Goal: Task Accomplishment & Management: Manage account settings

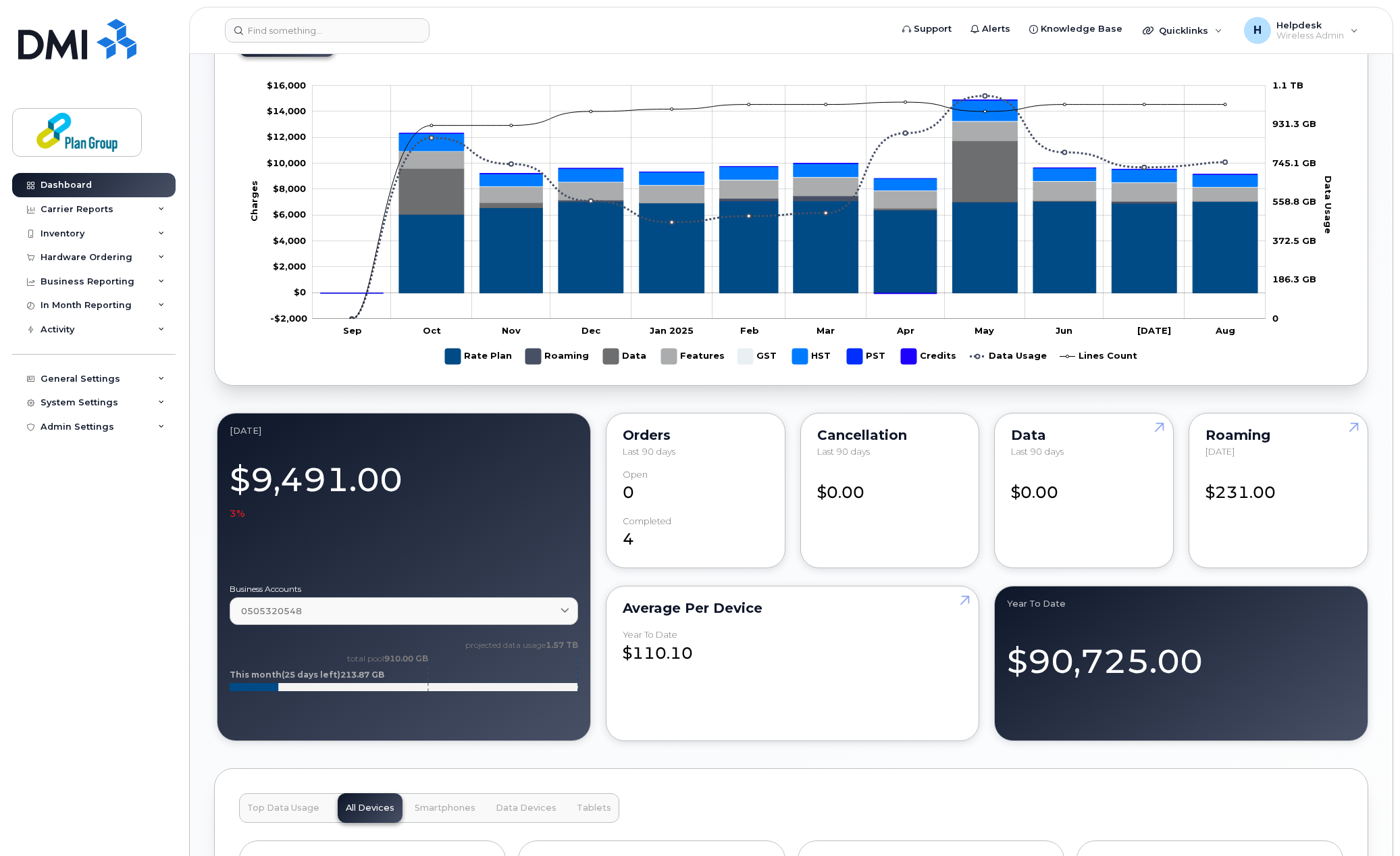
scroll to position [270, 0]
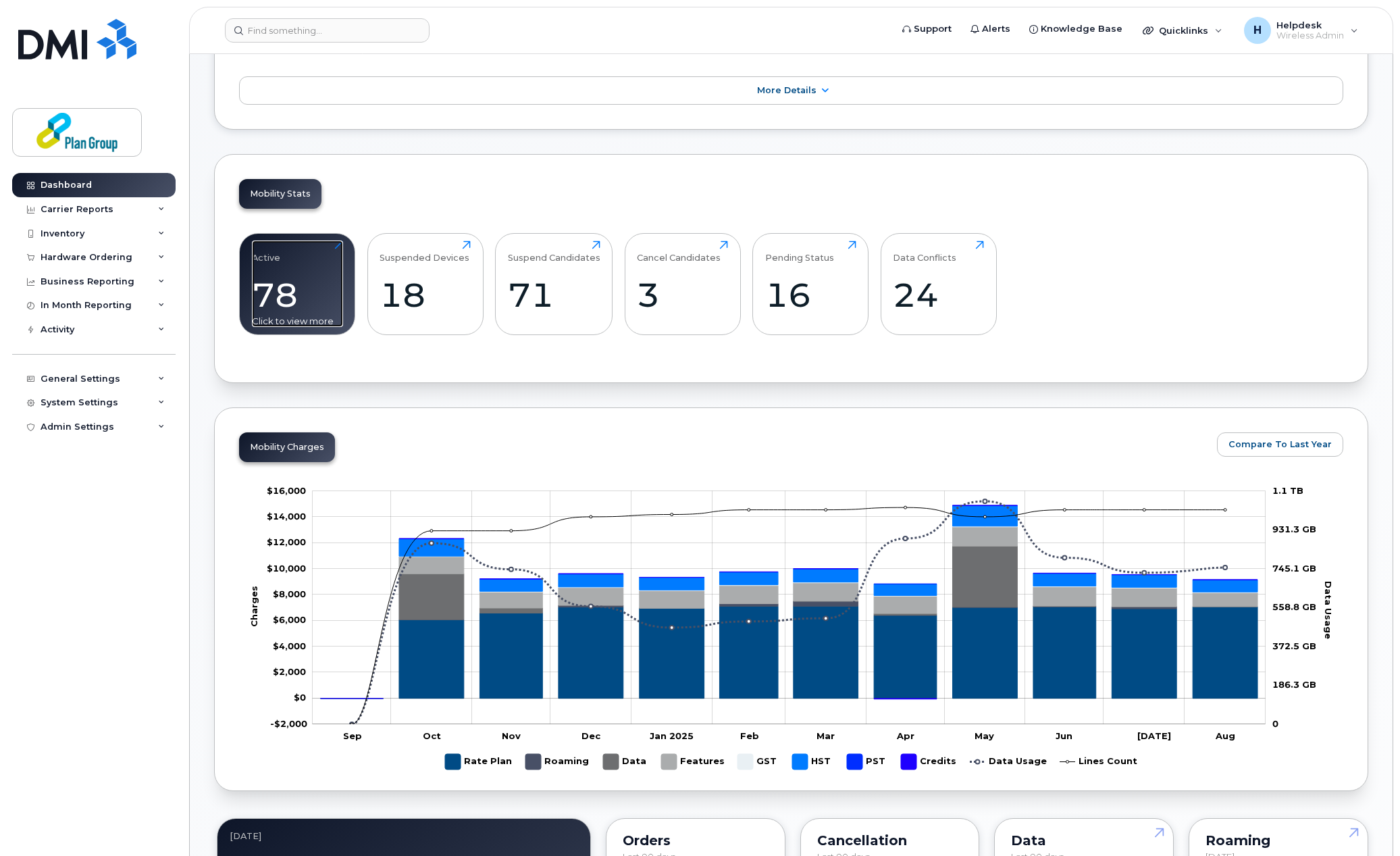
click at [273, 303] on div "78" at bounding box center [297, 294] width 91 height 40
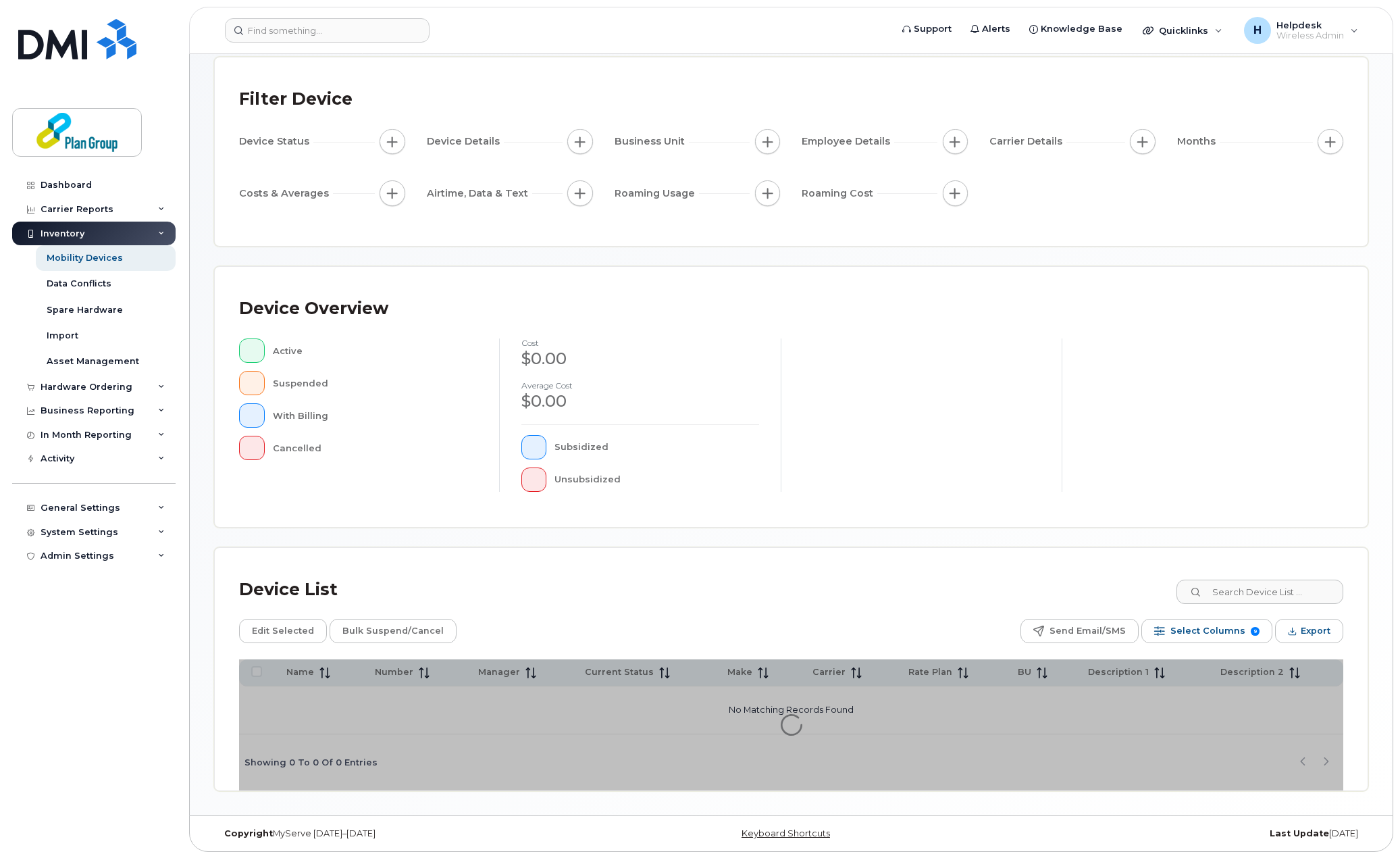
scroll to position [73, 0]
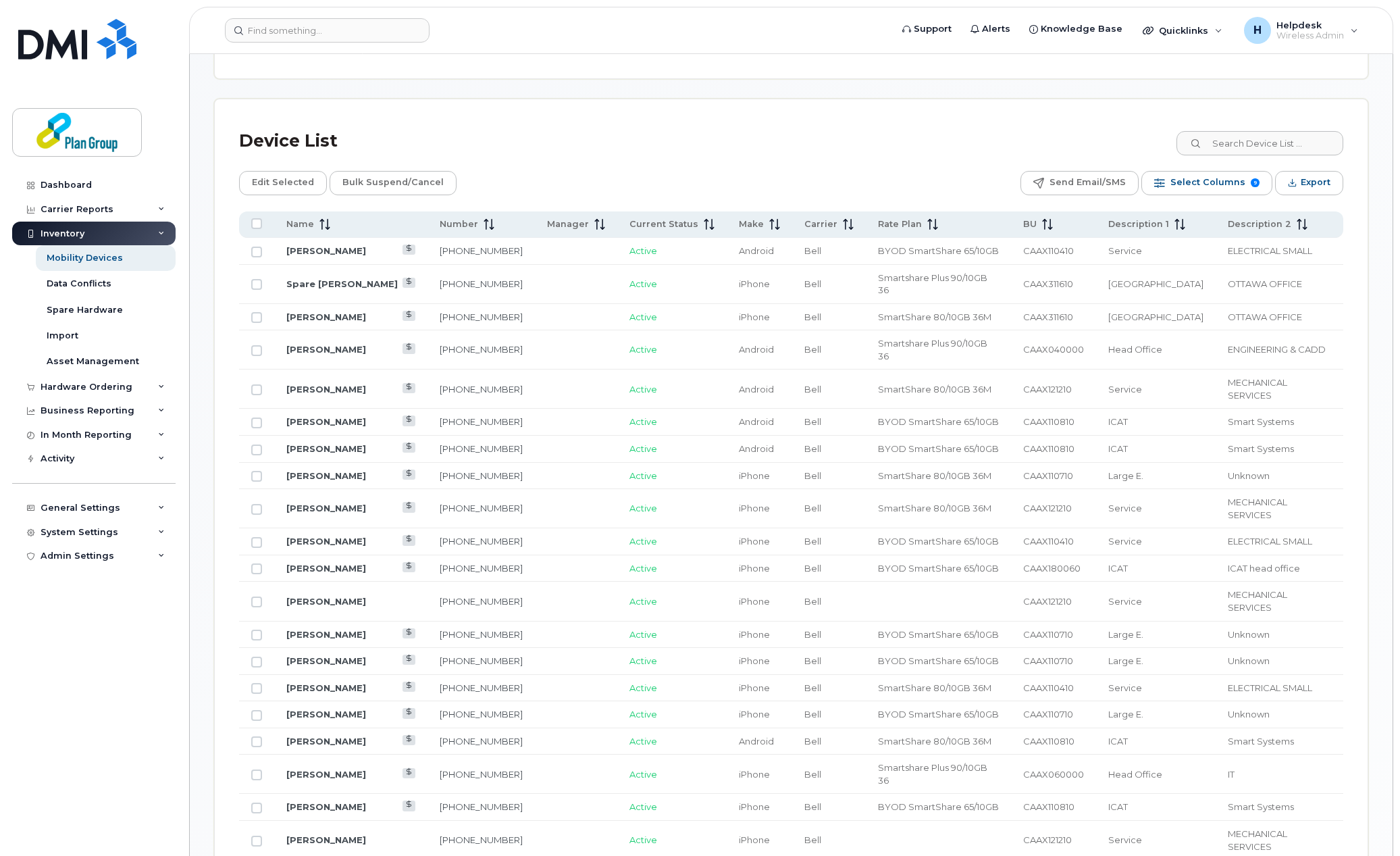
scroll to position [613, 0]
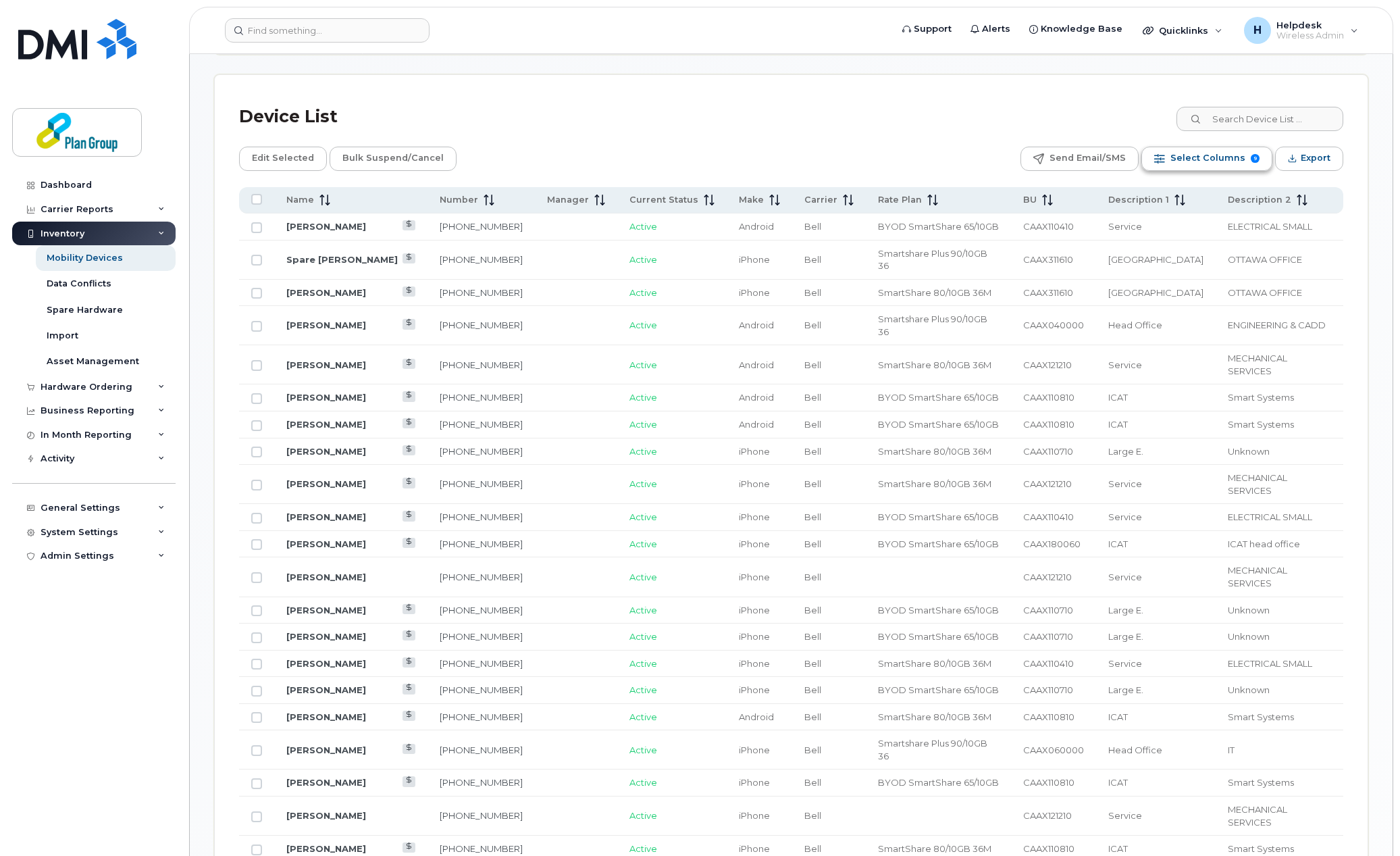
click at [1201, 157] on span "Select Columns" at bounding box center [1207, 158] width 75 height 20
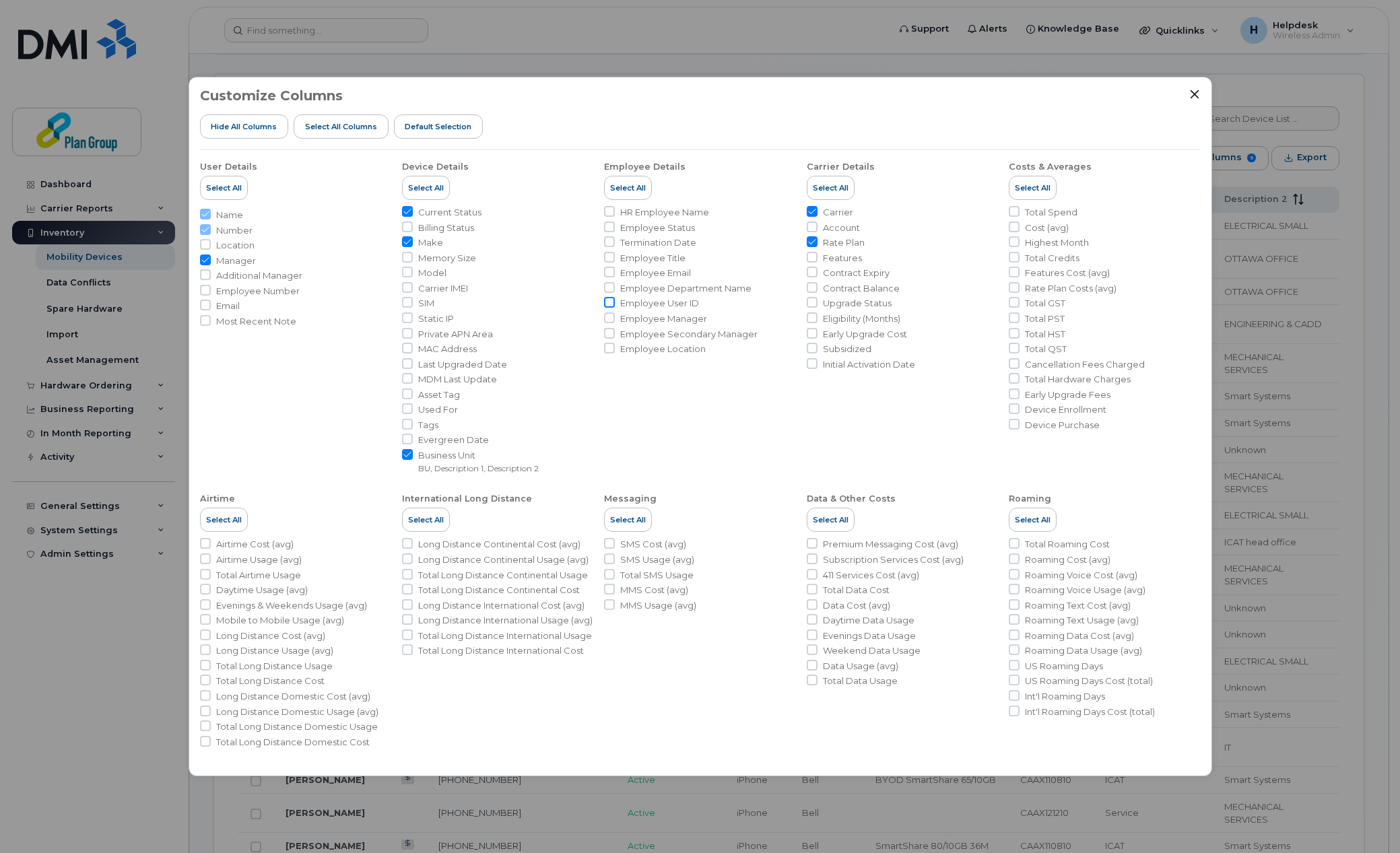
click at [607, 306] on input "Employee User ID" at bounding box center [609, 302] width 10 height 10
checkbox input "true"
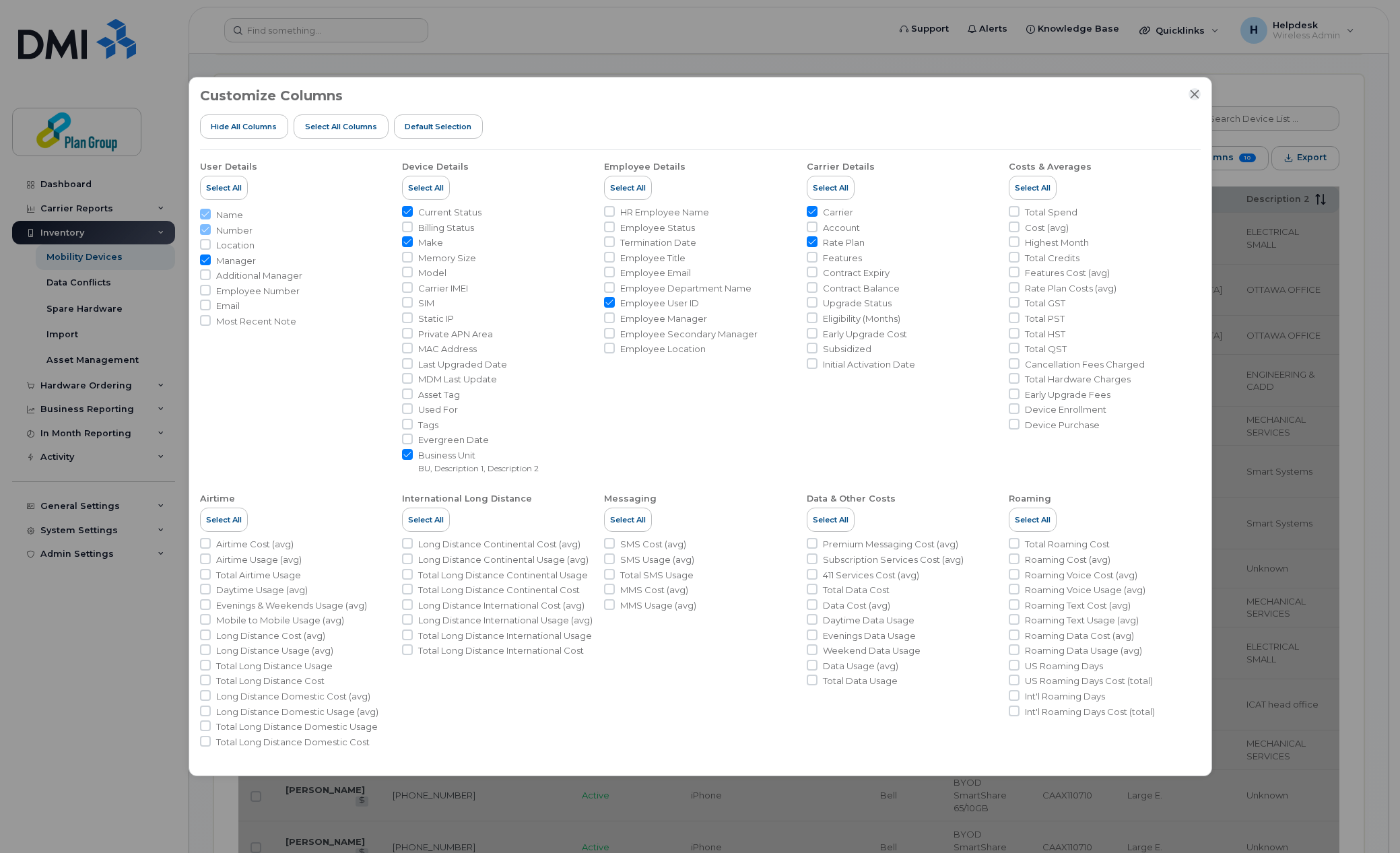
click at [1199, 91] on icon "Close" at bounding box center [1194, 93] width 9 height 9
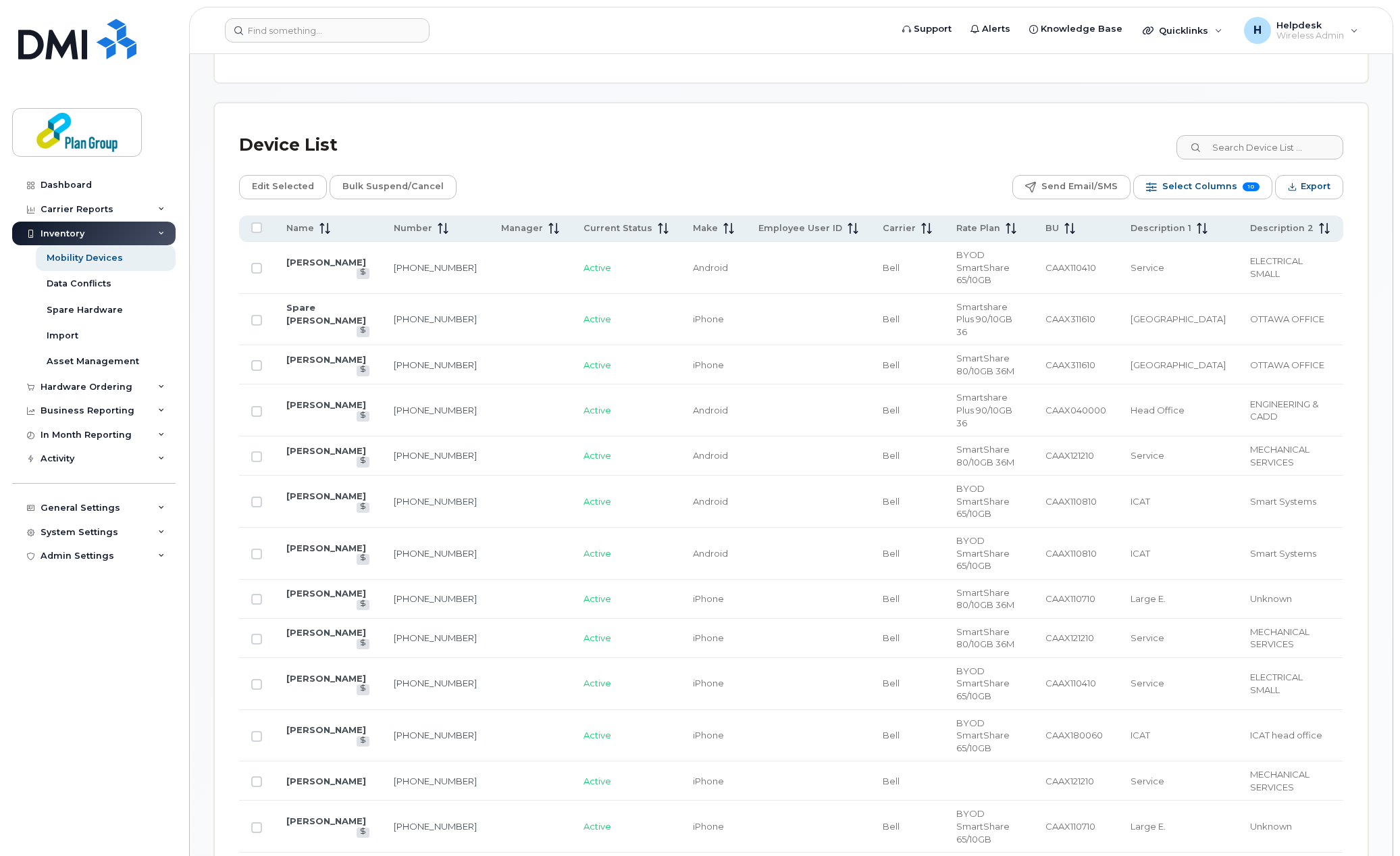
scroll to position [613, 0]
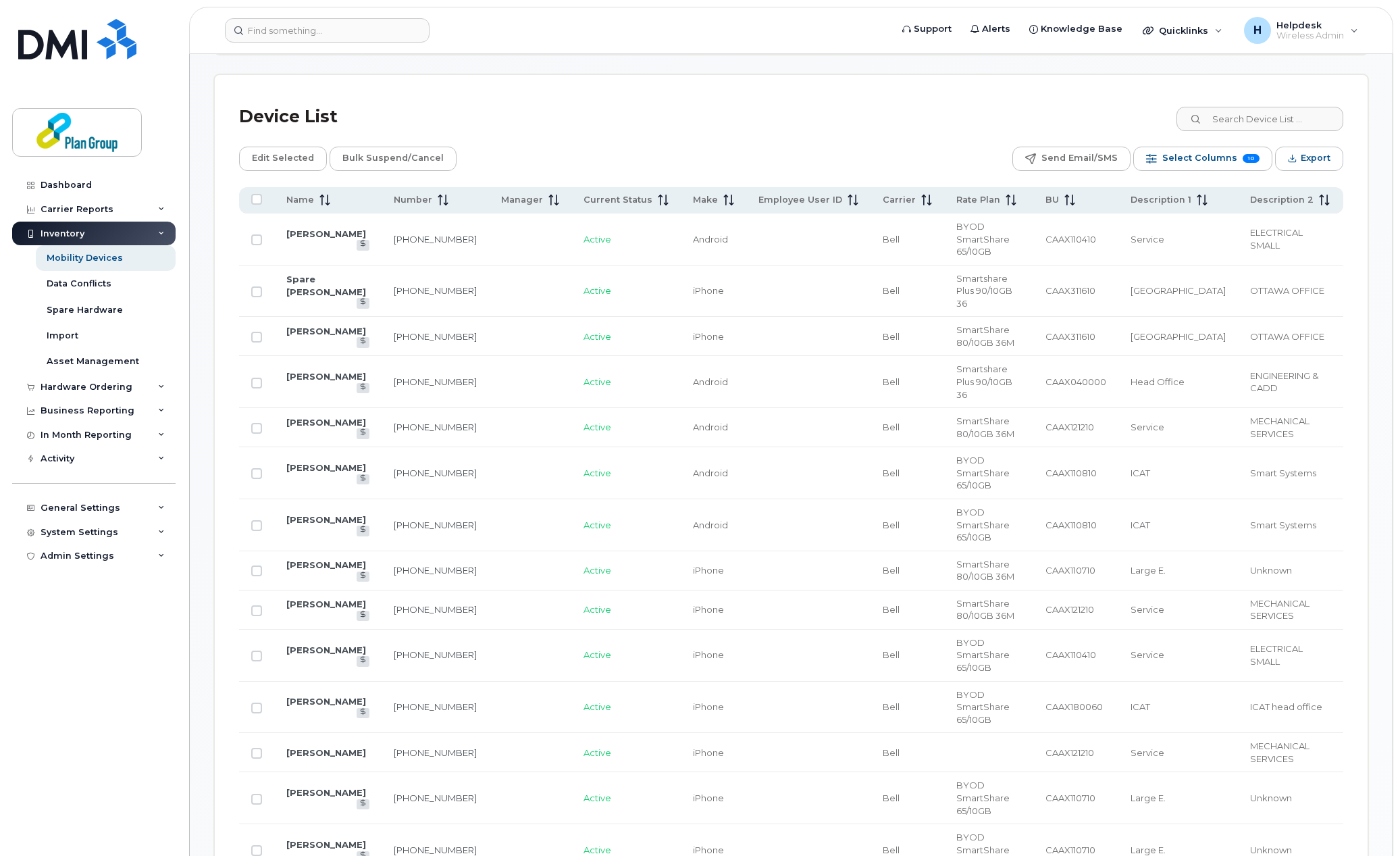
click at [742, 113] on div "Device List" at bounding box center [791, 117] width 1104 height 35
click at [758, 110] on div "Device List" at bounding box center [791, 117] width 1104 height 35
click at [838, 122] on div "Device List" at bounding box center [791, 117] width 1104 height 35
click at [784, 239] on td at bounding box center [808, 239] width 124 height 52
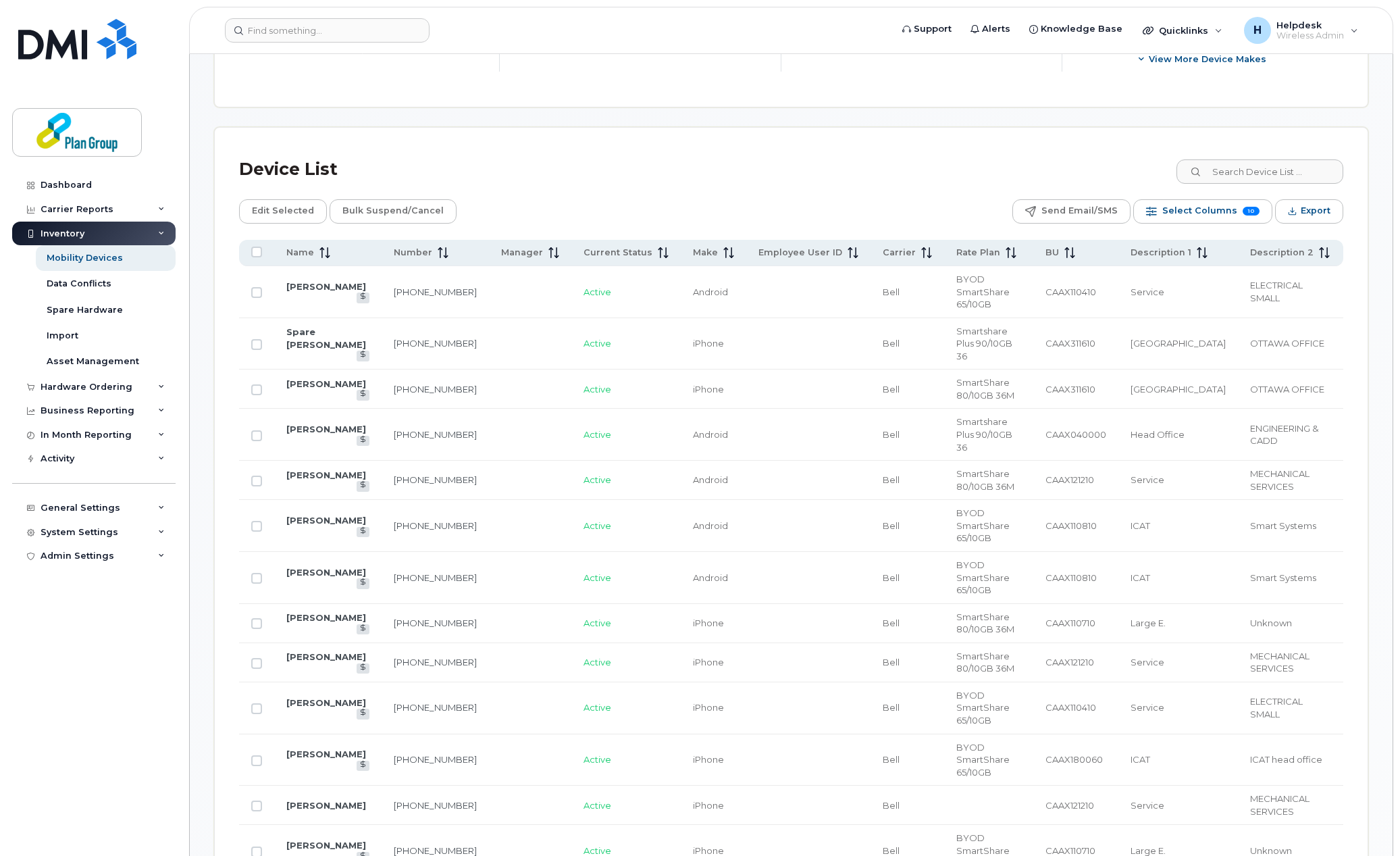
scroll to position [546, 0]
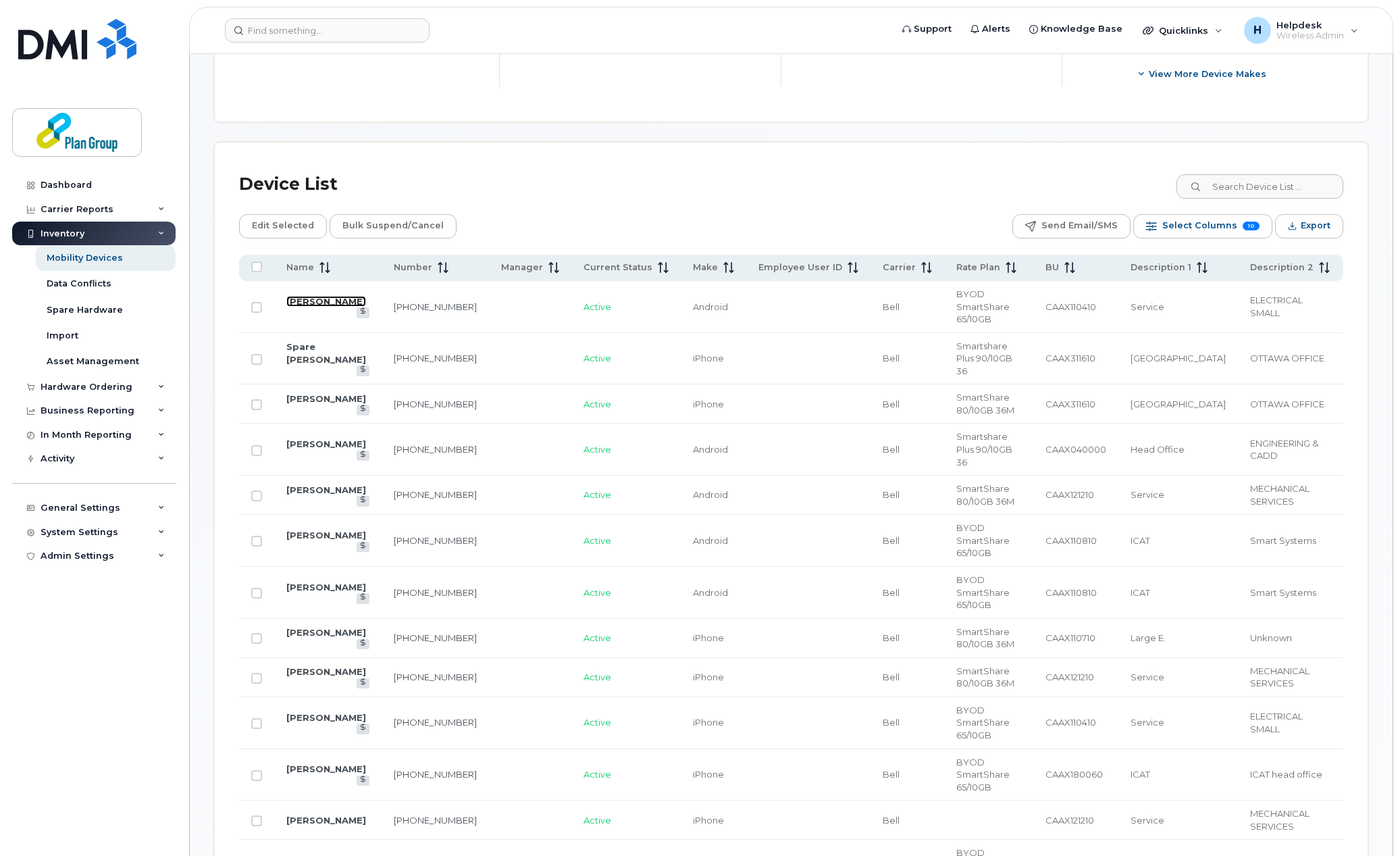
click at [320, 301] on link "[PERSON_NAME]" at bounding box center [326, 301] width 80 height 10
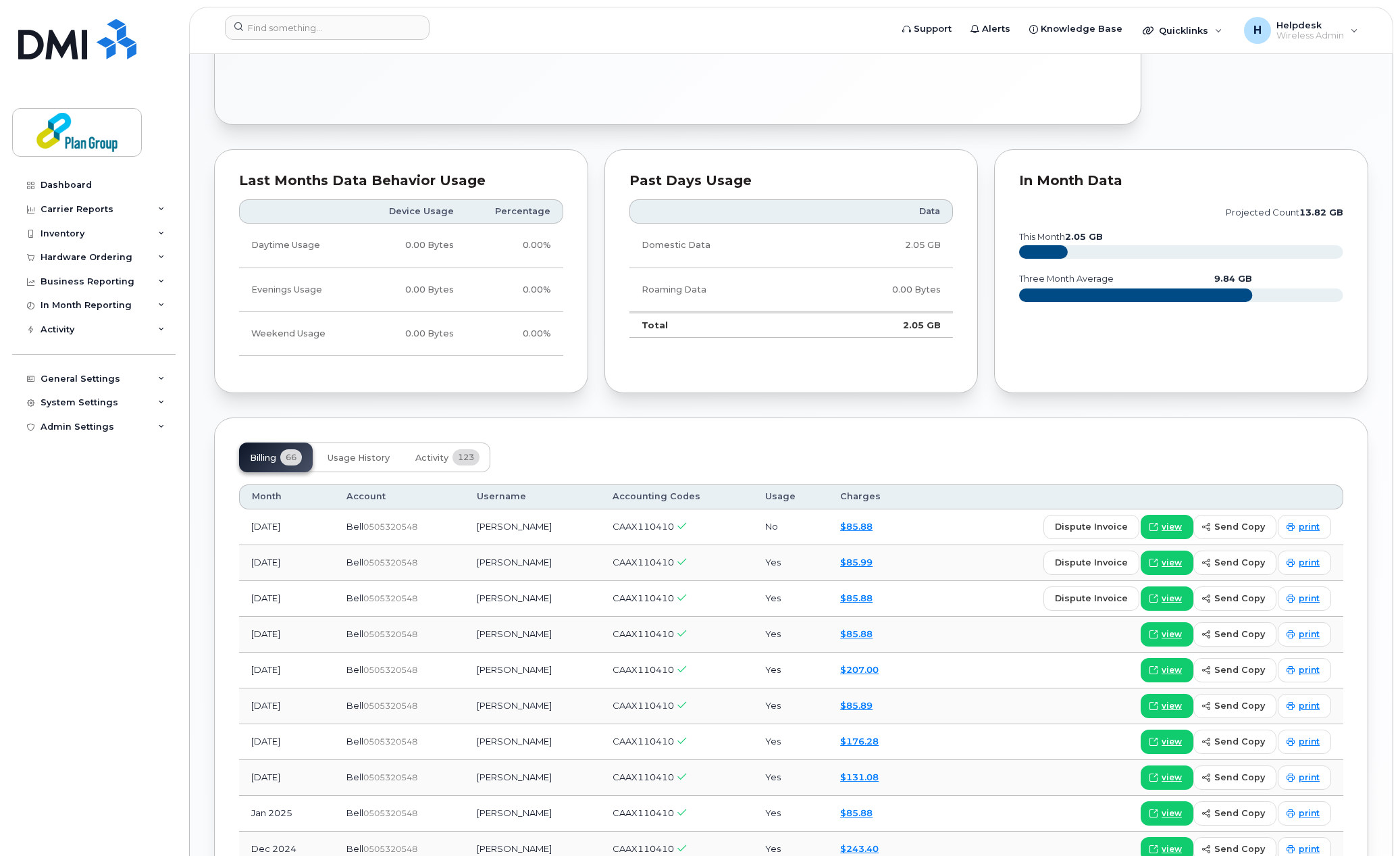
scroll to position [743, 0]
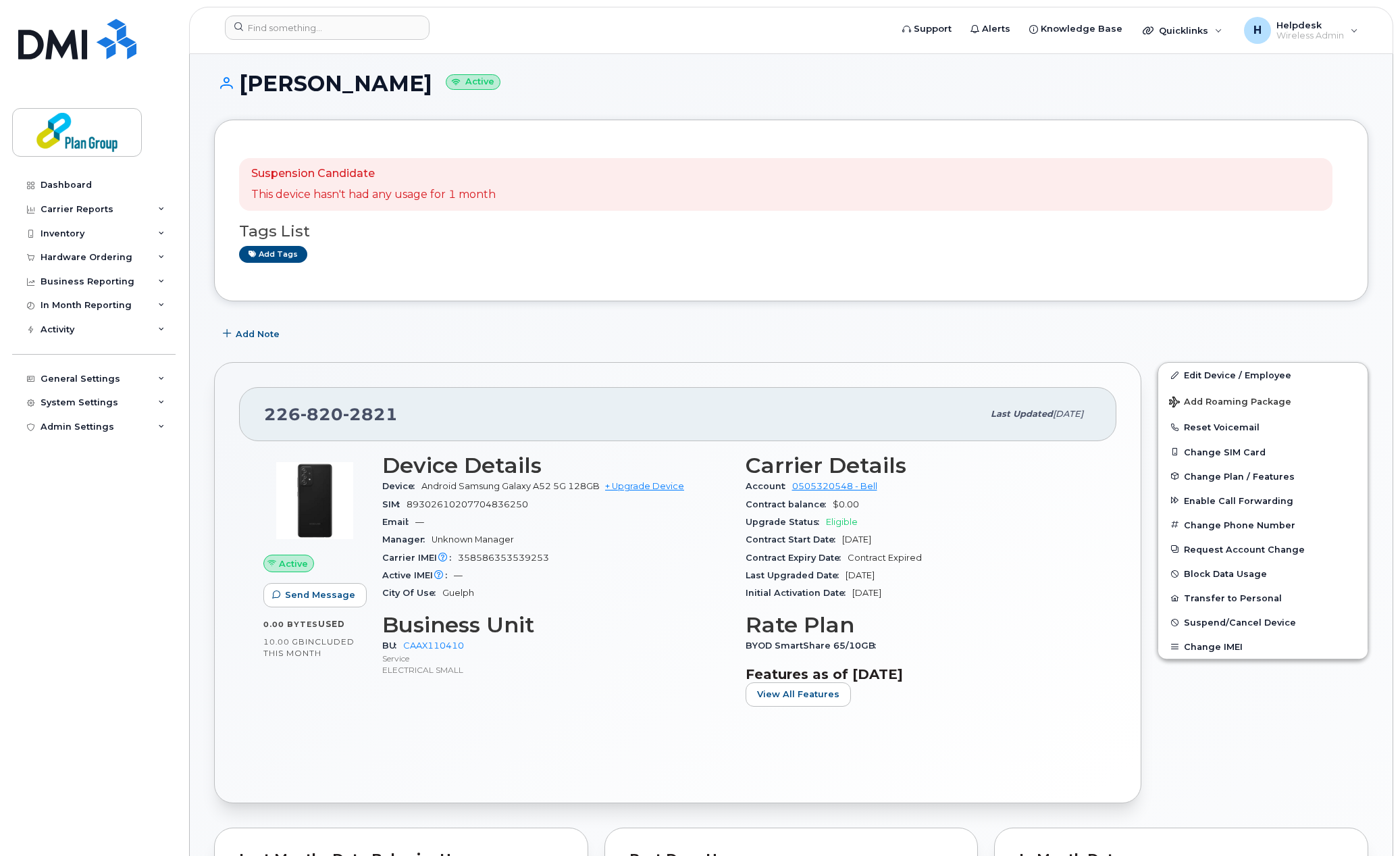
scroll to position [0, 0]
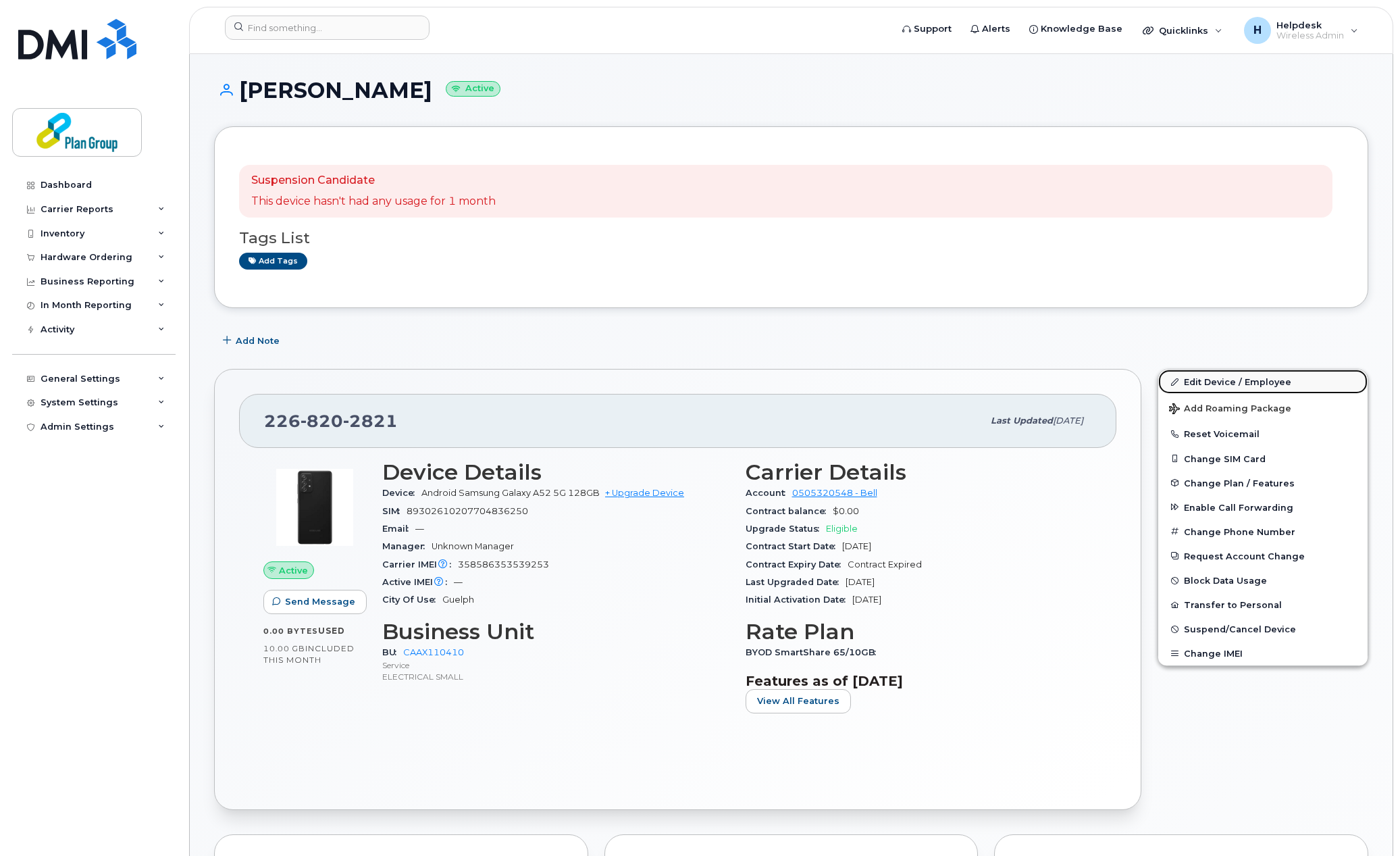
click at [1198, 378] on link "Edit Device / Employee" at bounding box center [1262, 381] width 209 height 24
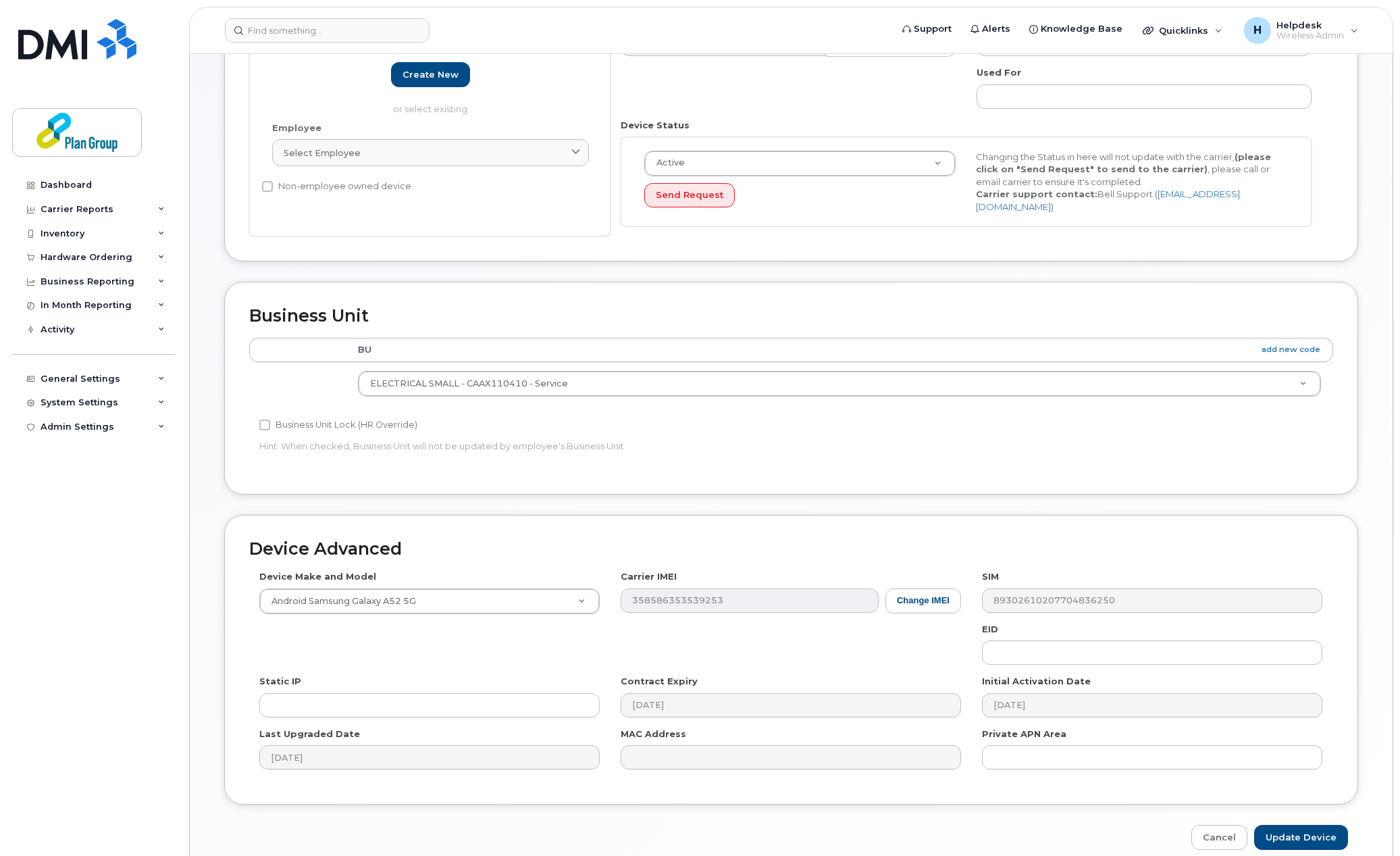
scroll to position [327, 0]
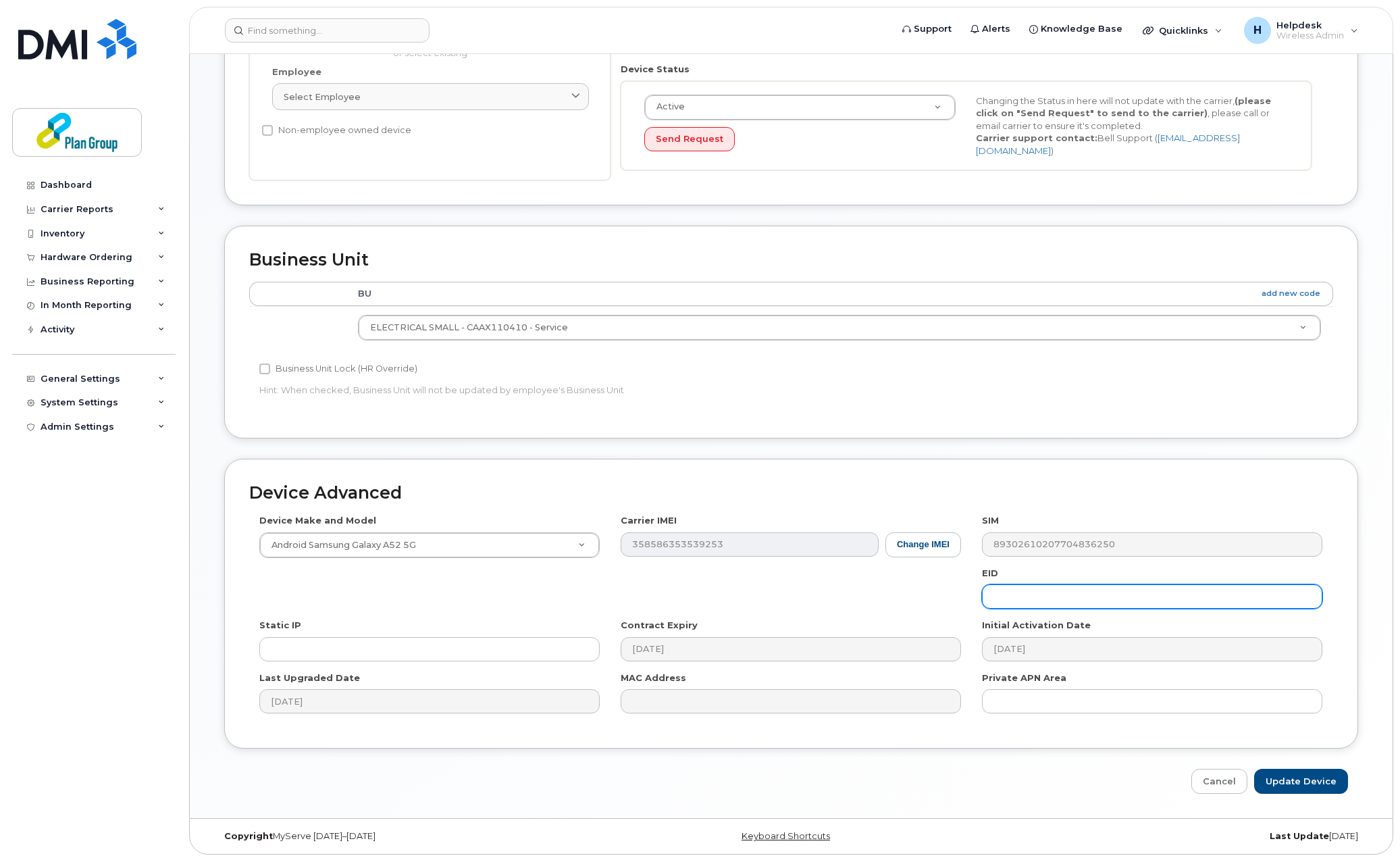
click at [1020, 597] on input "text" at bounding box center [1152, 597] width 340 height 24
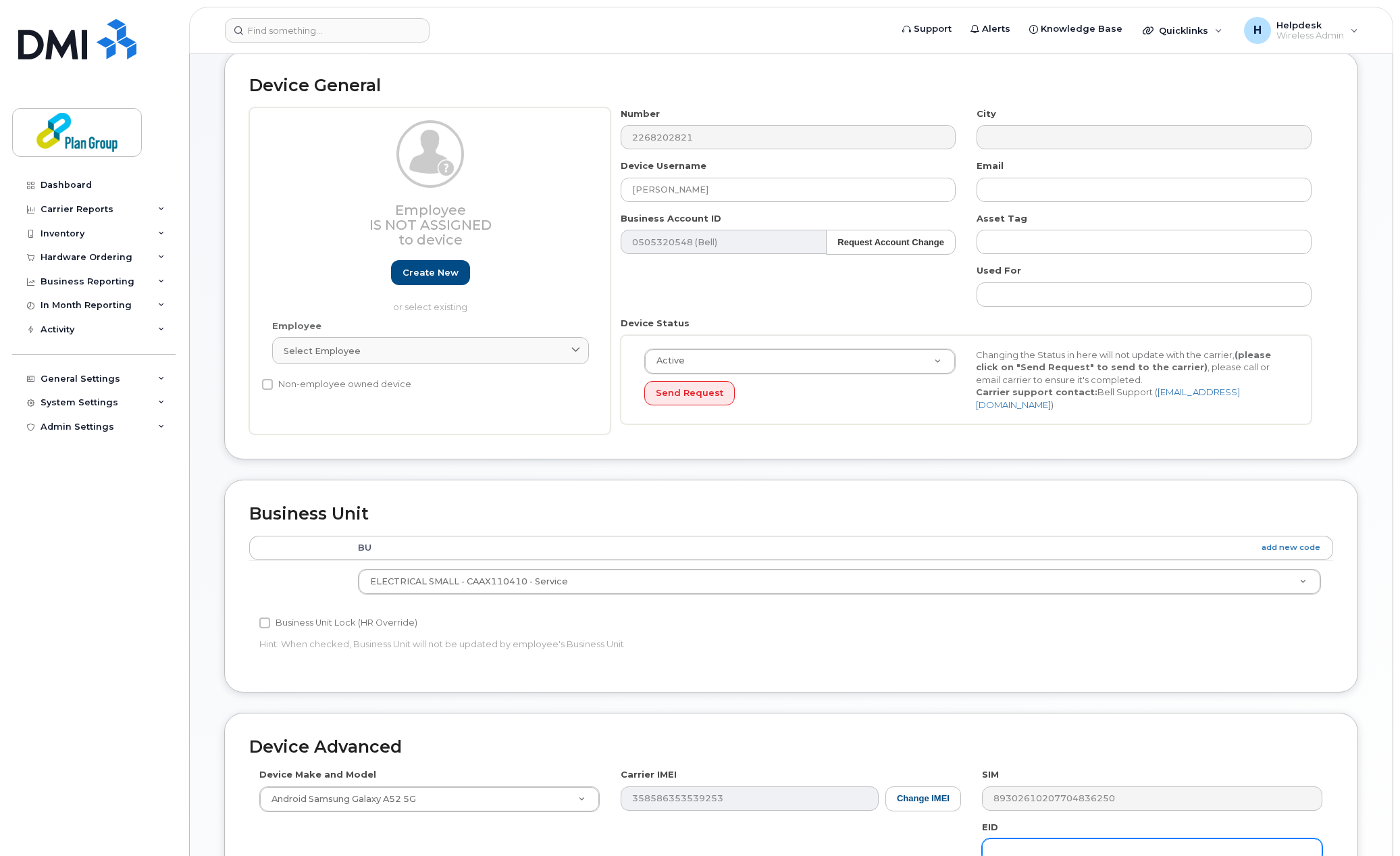
scroll to position [56, 0]
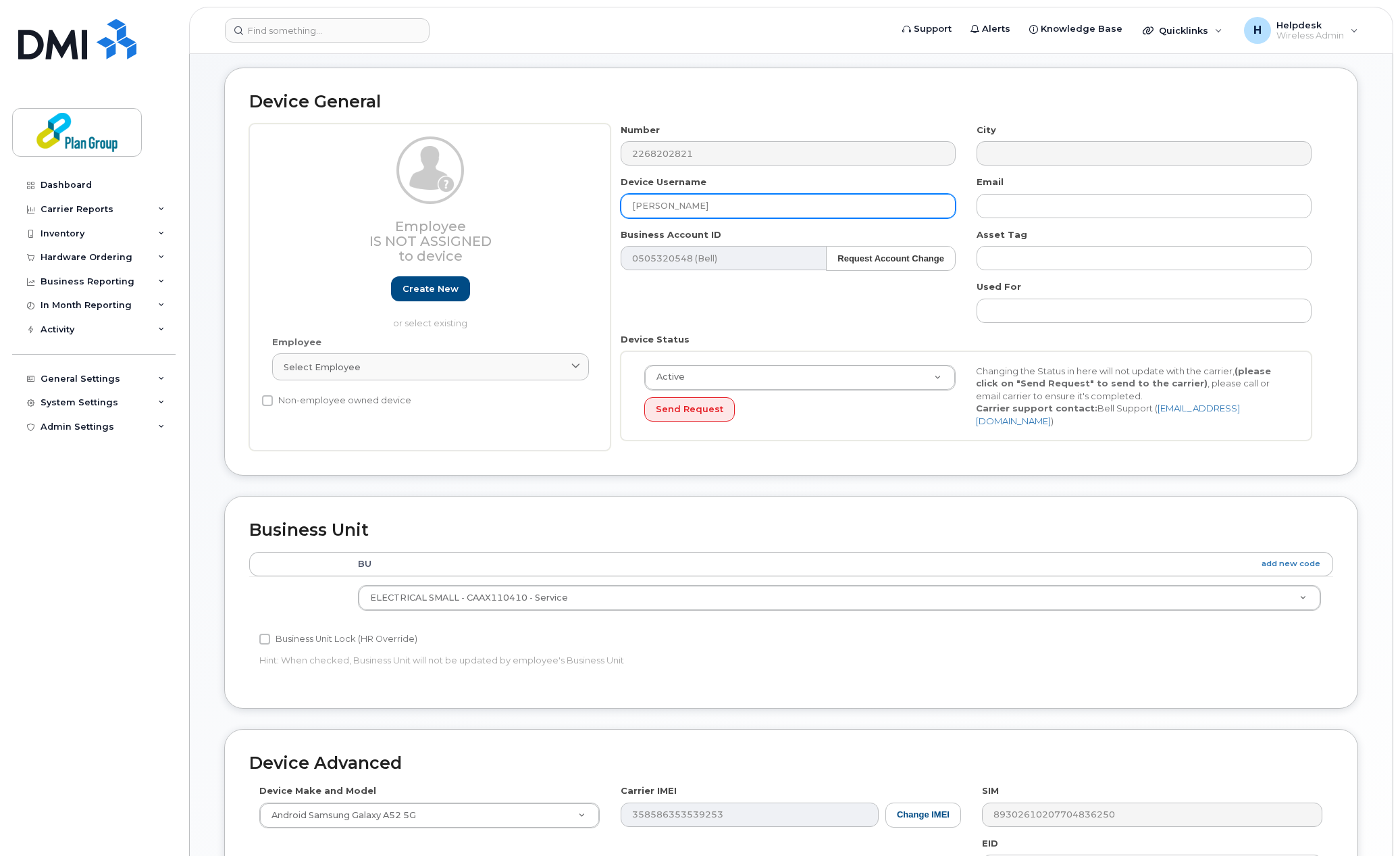
drag, startPoint x: 689, startPoint y: 205, endPoint x: 619, endPoint y: 204, distance: 70.0
click at [618, 204] on div "Device Username Rob Lavoie" at bounding box center [788, 197] width 356 height 43
